Goal: Check status: Check status

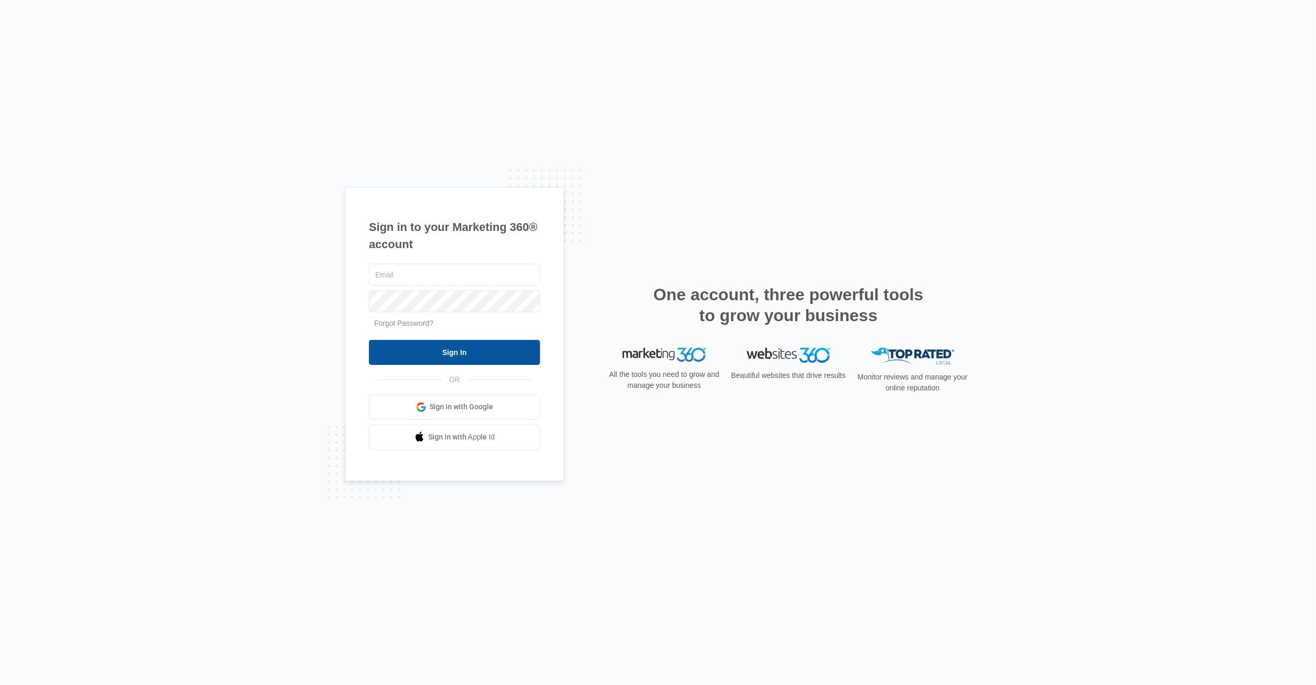
type input "[EMAIL_ADDRESS][DOMAIN_NAME]"
click at [453, 356] on input "Sign In" at bounding box center [454, 352] width 171 height 25
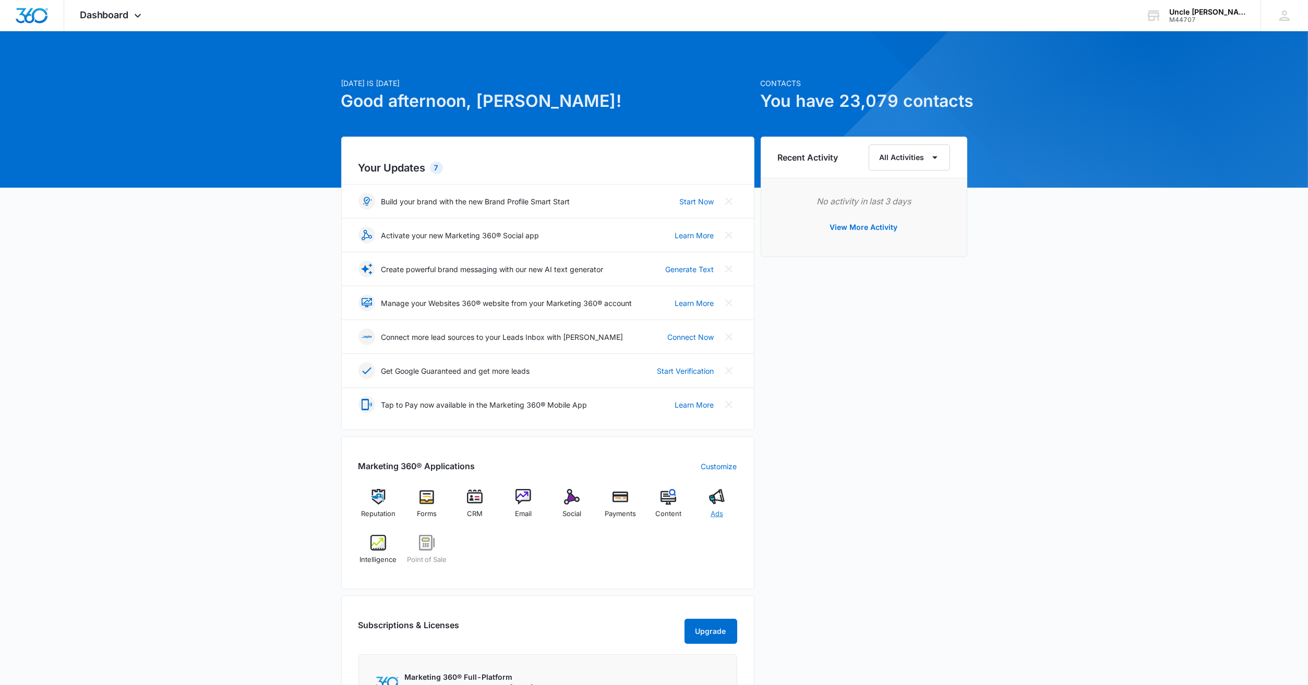
click at [720, 497] on img at bounding box center [717, 497] width 16 height 16
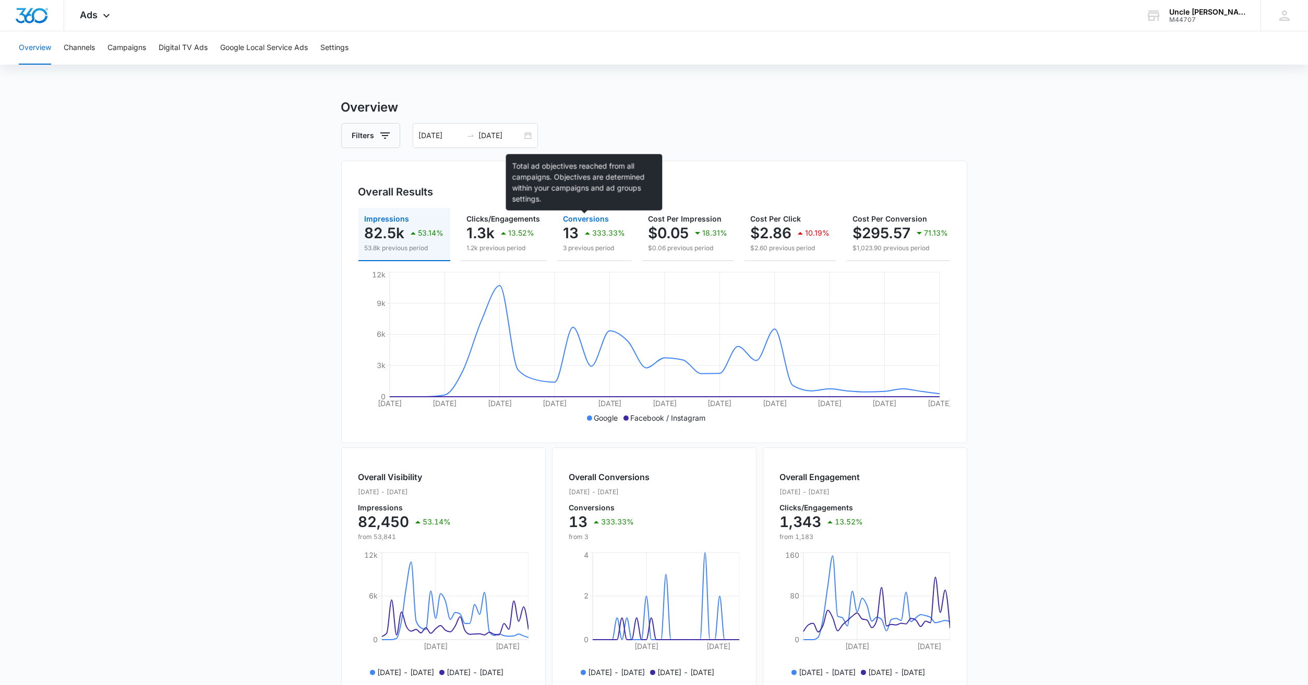
click at [578, 219] on span "Conversions" at bounding box center [586, 218] width 46 height 9
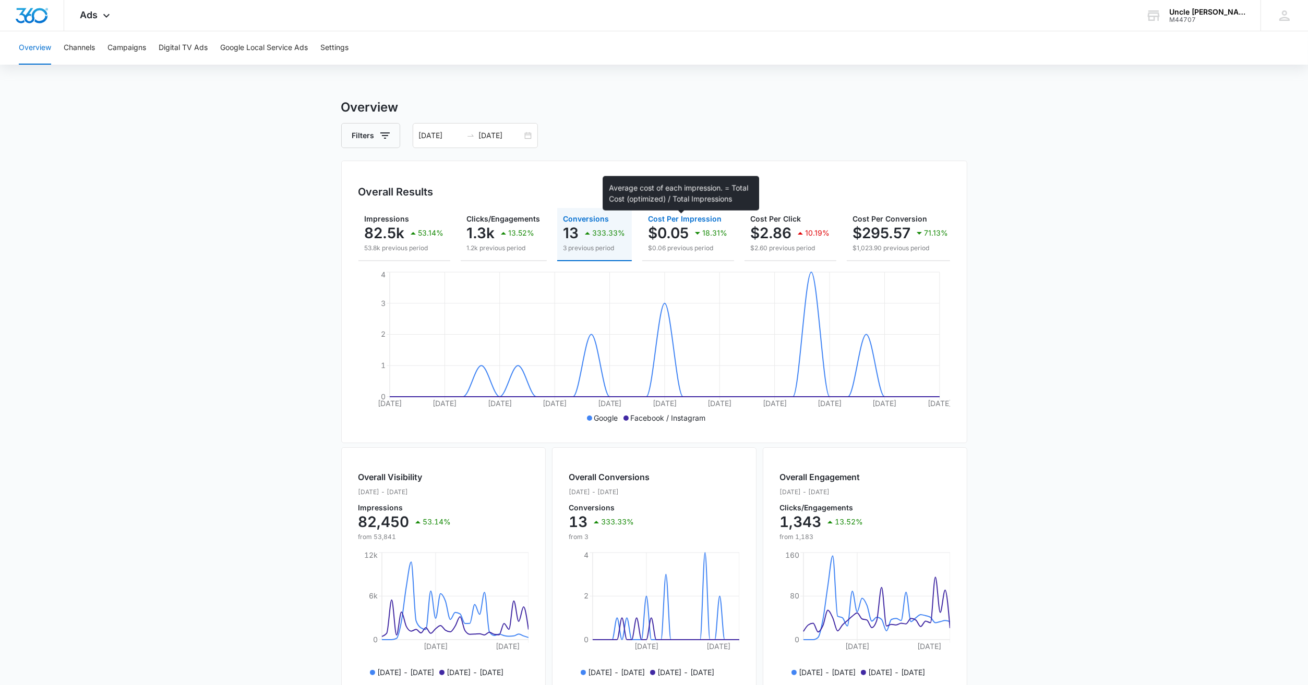
click at [685, 222] on span "Cost Per Impression" at bounding box center [685, 218] width 74 height 9
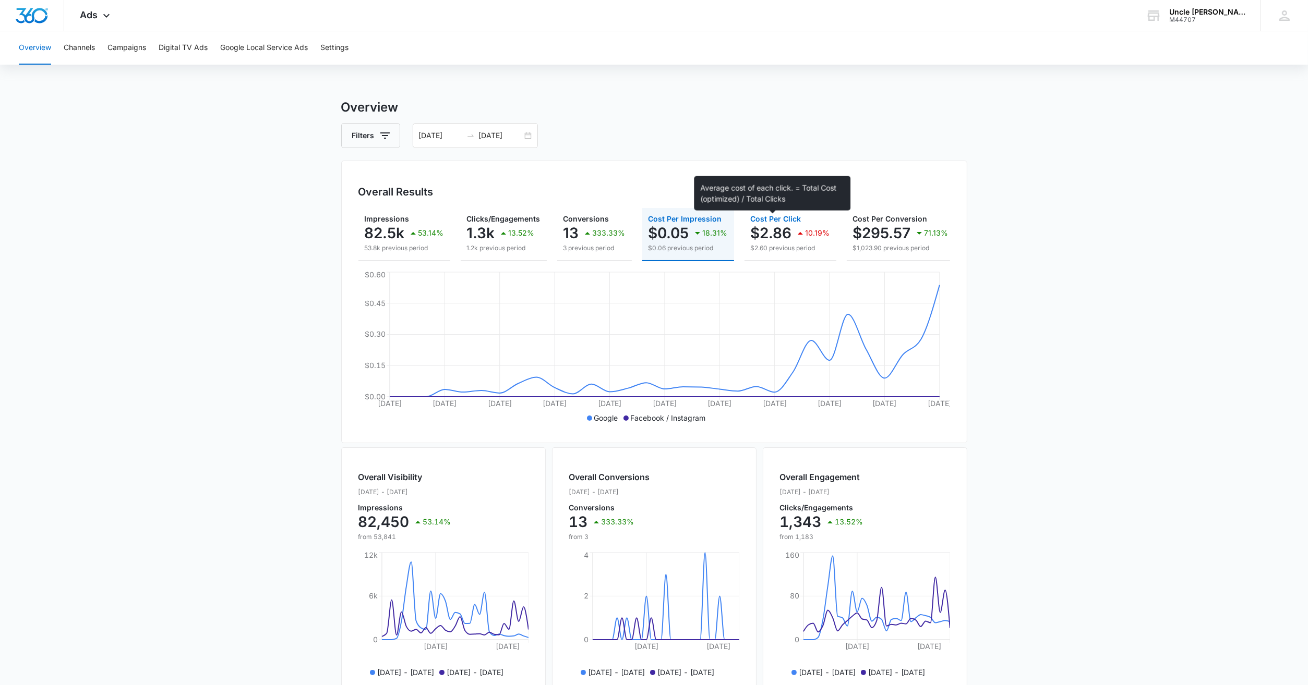
click at [777, 219] on span "Cost Per Click" at bounding box center [776, 218] width 51 height 9
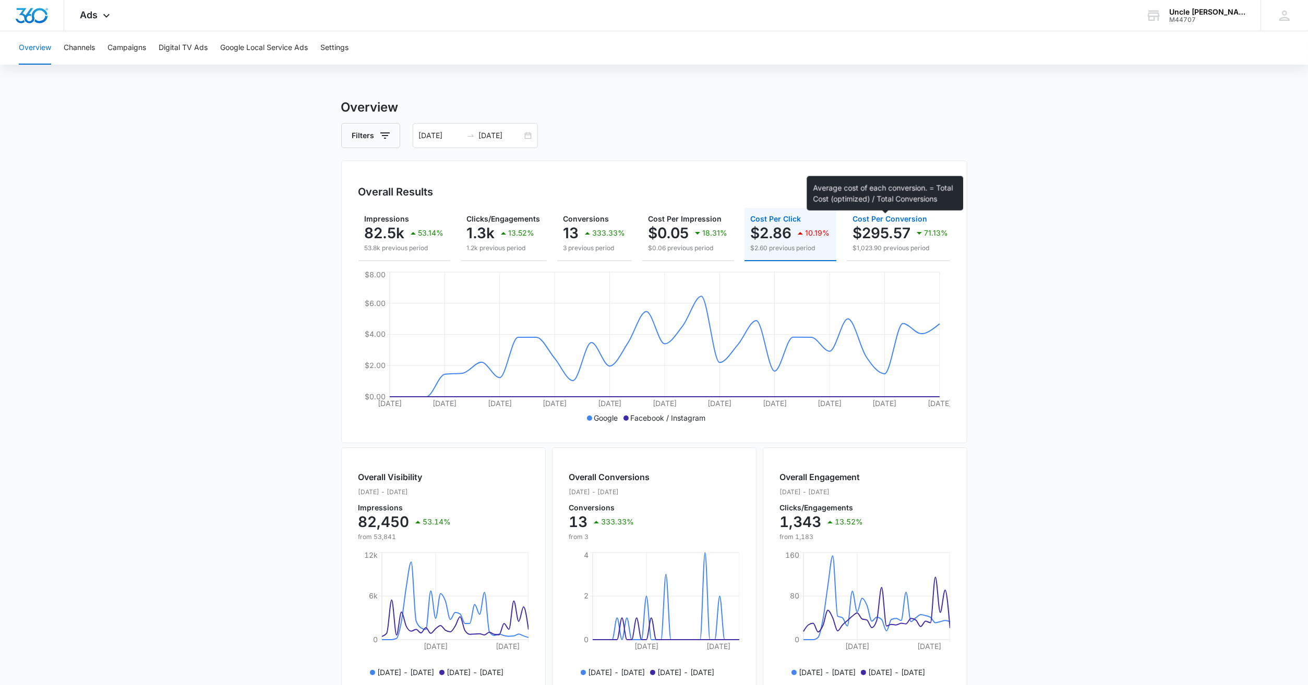
click at [891, 220] on span "Cost Per Conversion" at bounding box center [890, 218] width 75 height 9
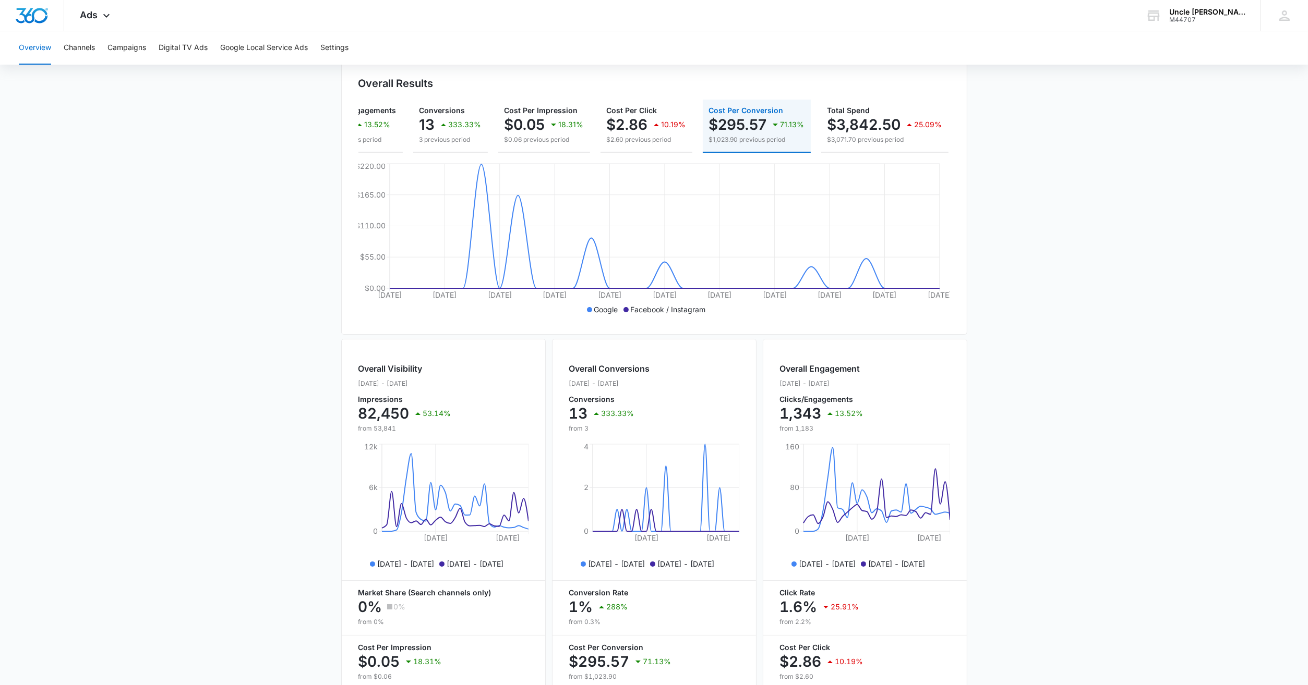
scroll to position [119, 0]
